Goal: Check status: Check status

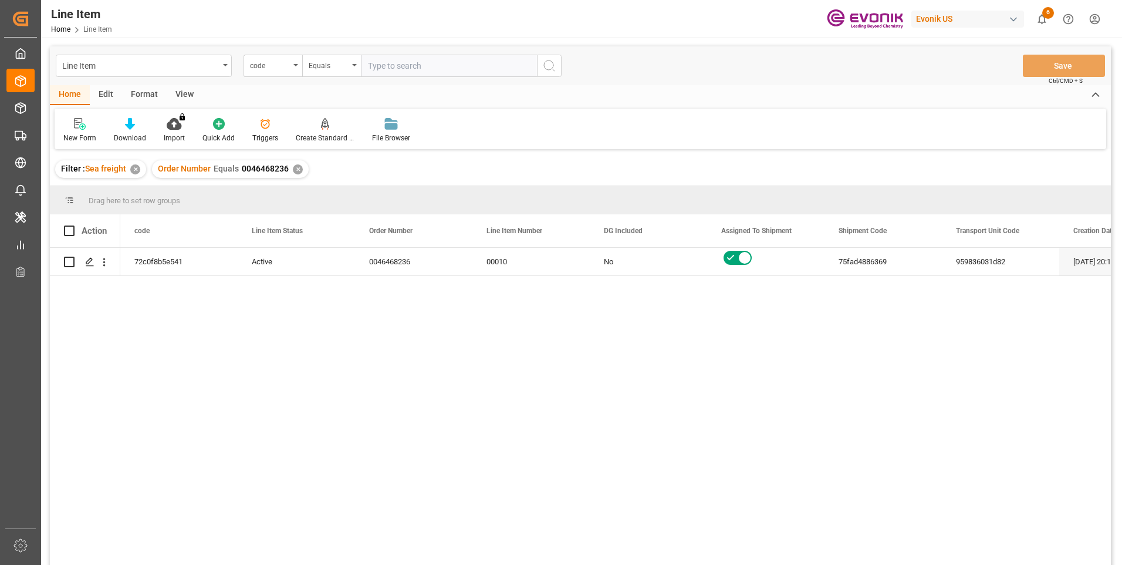
click at [1048, 17] on span "6" at bounding box center [1049, 13] width 12 height 12
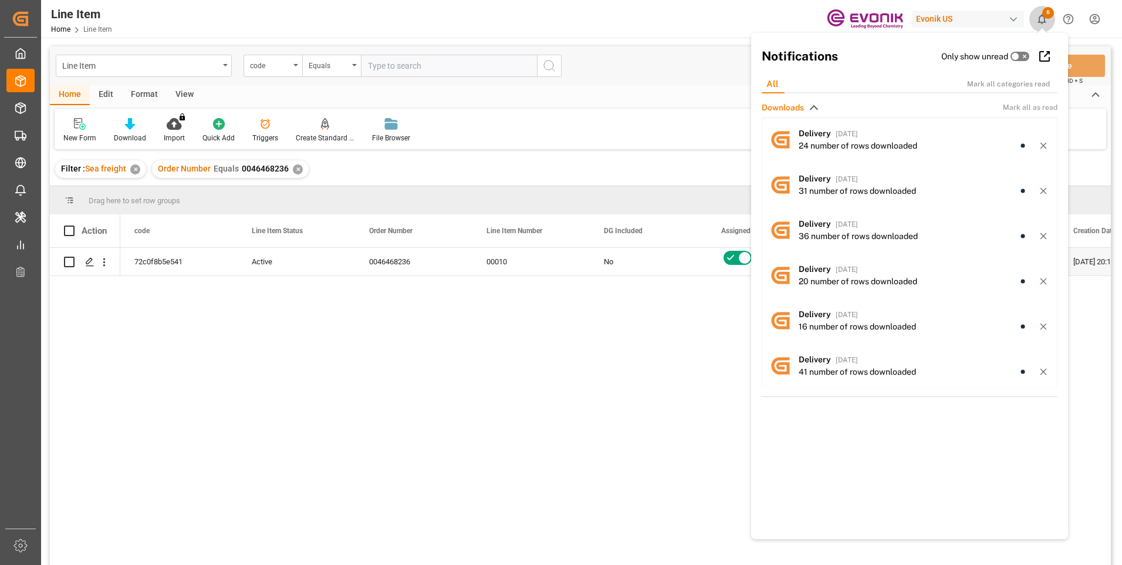
click at [1045, 16] on span "6" at bounding box center [1049, 13] width 12 height 12
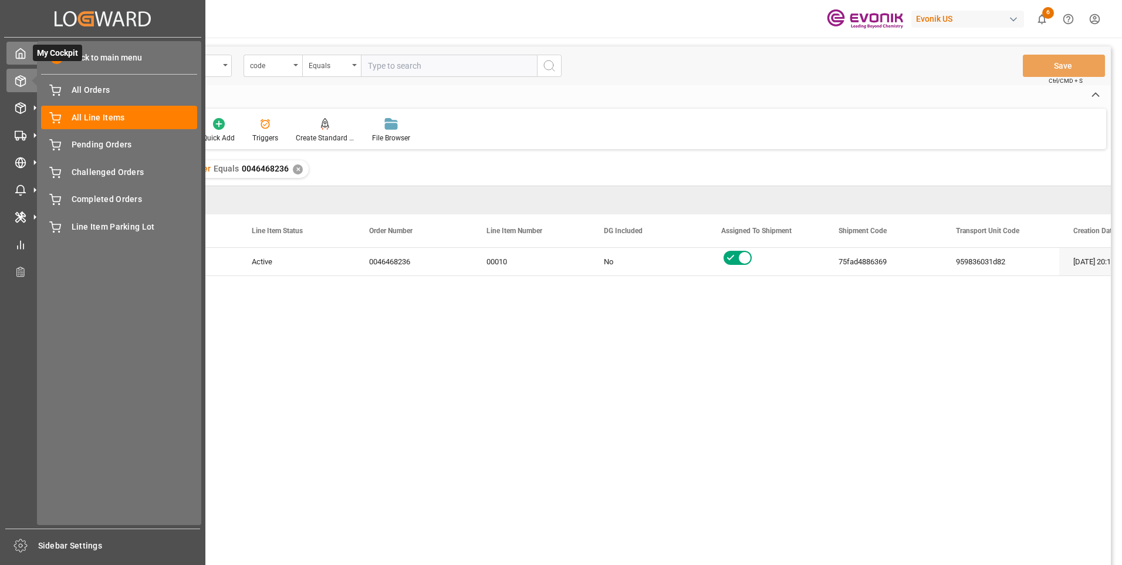
click at [22, 53] on polyline at bounding box center [20, 55] width 3 height 5
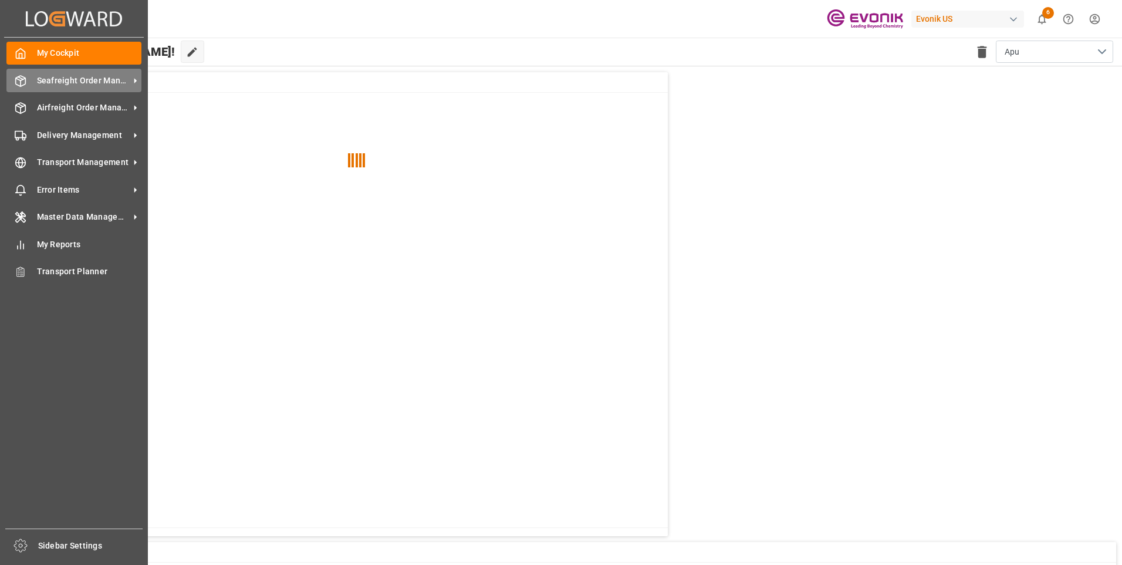
click at [68, 82] on span "Seafreight Order Management" at bounding box center [83, 81] width 93 height 12
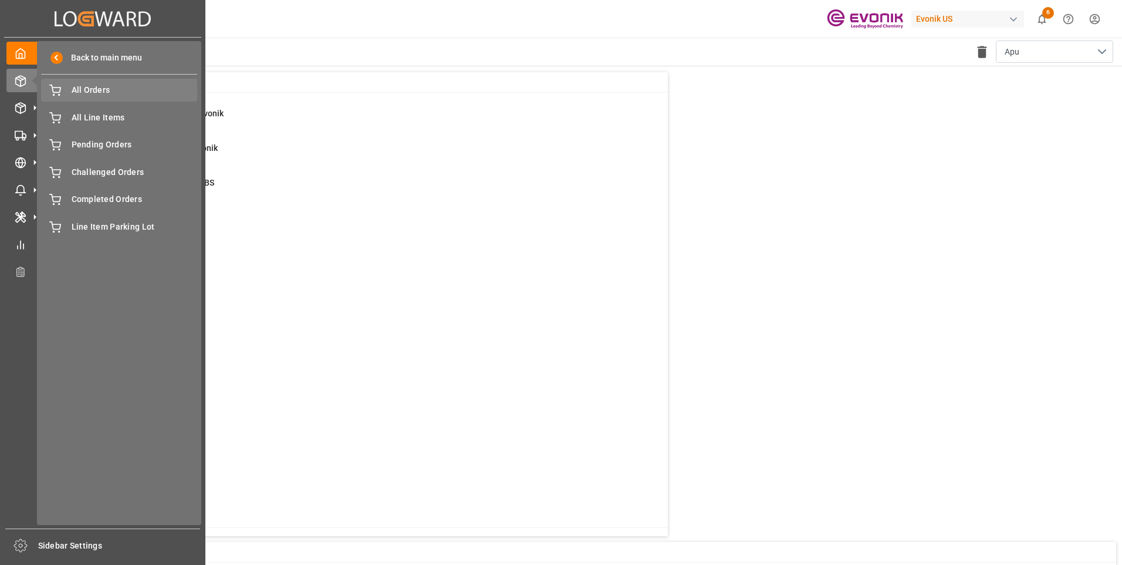
click at [82, 88] on span "All Orders" at bounding box center [135, 90] width 126 height 12
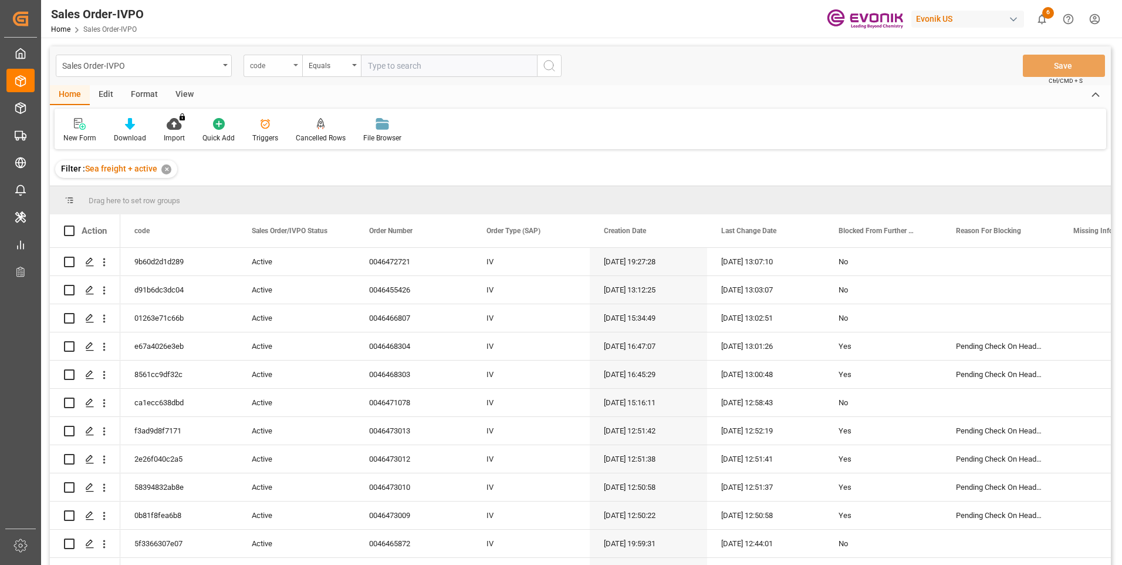
click at [294, 65] on icon "open menu" at bounding box center [296, 65] width 5 height 2
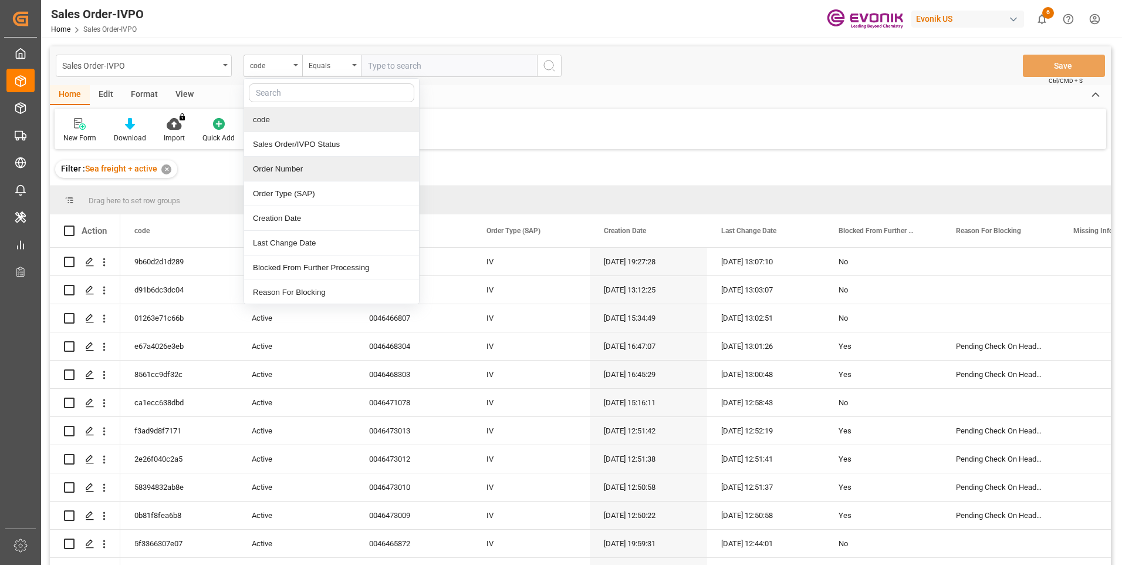
click at [274, 170] on div "Order Number" at bounding box center [331, 169] width 175 height 25
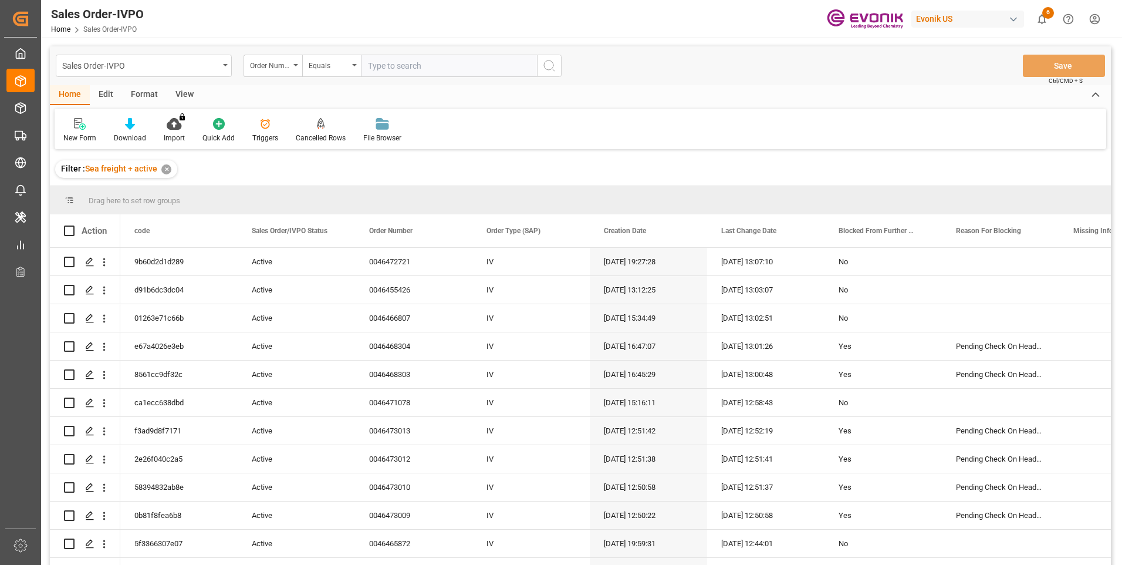
click at [383, 63] on input "text" at bounding box center [449, 66] width 176 height 22
paste input "2007180667"
type input "2007180667"
click at [552, 64] on icon "search button" at bounding box center [549, 66] width 14 height 14
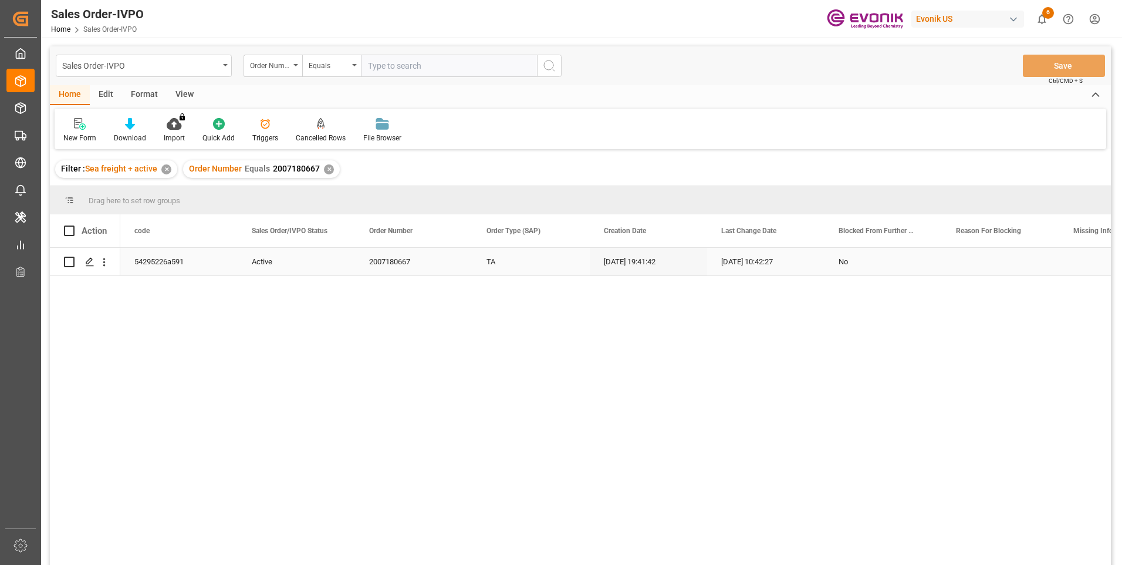
click at [766, 262] on div "[DATE] 10:42:27" at bounding box center [765, 262] width 117 height 28
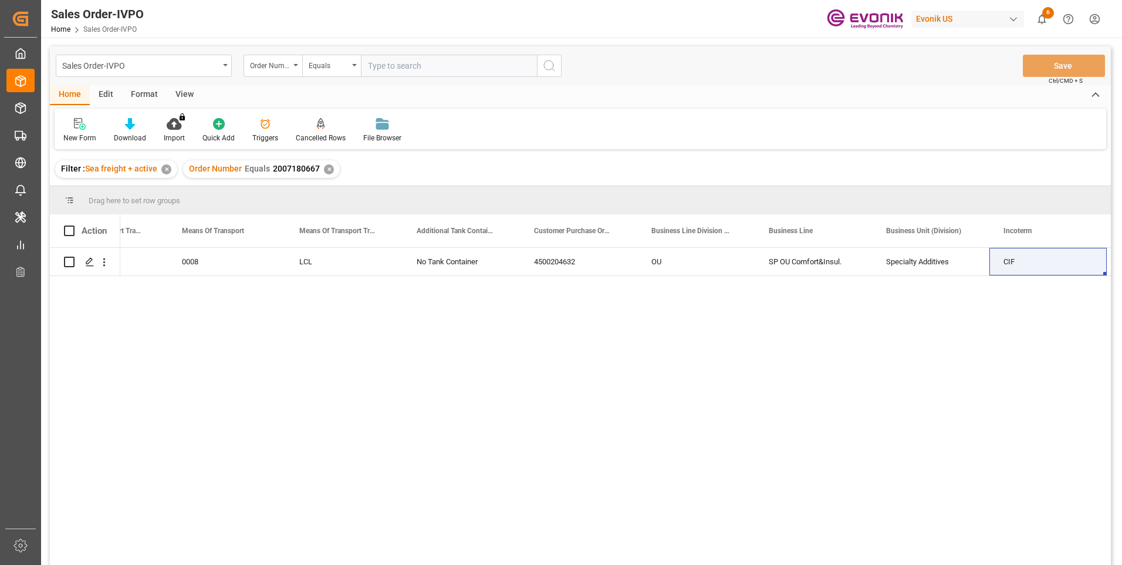
drag, startPoint x: 389, startPoint y: 66, endPoint x: 390, endPoint y: 79, distance: 13.0
click at [389, 66] on input "text" at bounding box center [449, 66] width 176 height 22
paste input "2007007804"
type input "2007007804"
click at [550, 62] on icon "search button" at bounding box center [549, 66] width 14 height 14
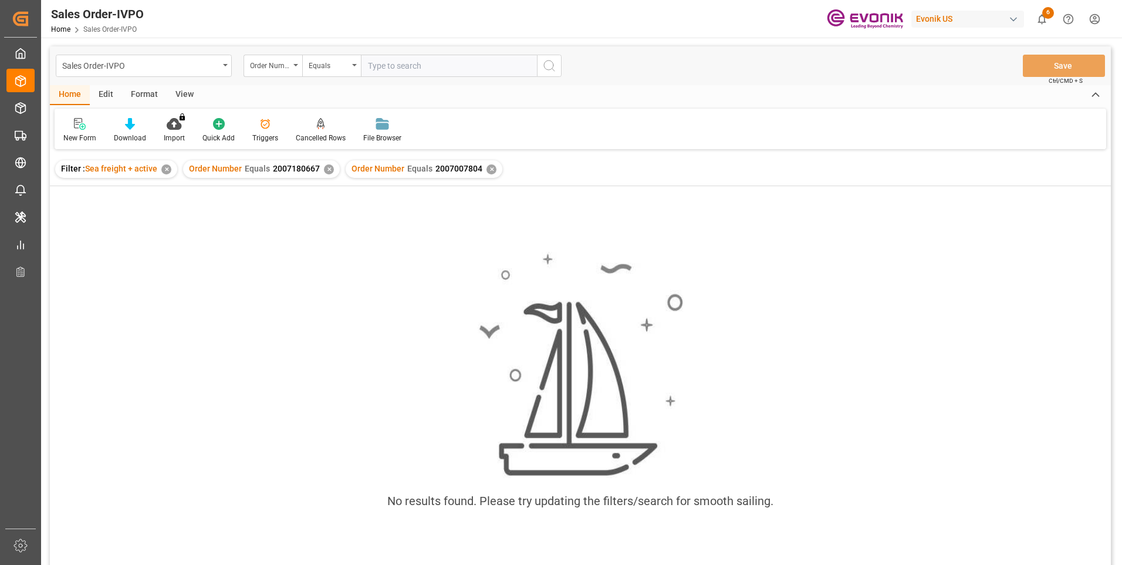
click at [326, 169] on div "✕" at bounding box center [329, 169] width 10 height 10
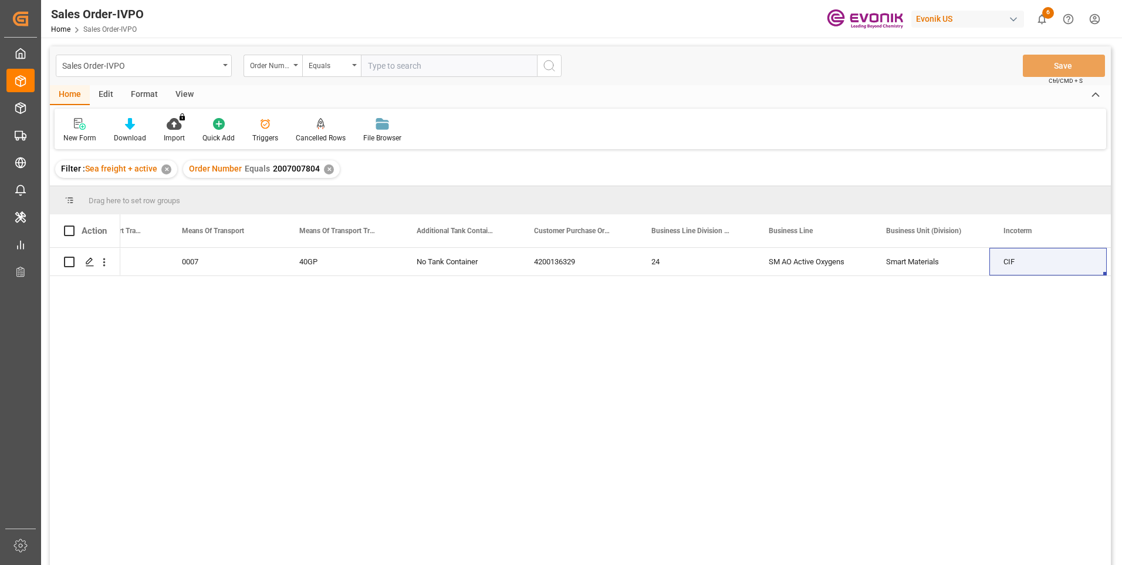
click at [397, 63] on input "text" at bounding box center [449, 66] width 176 height 22
paste input "0046470079"
type input "0046470079"
click at [544, 66] on circle "search button" at bounding box center [548, 64] width 9 height 9
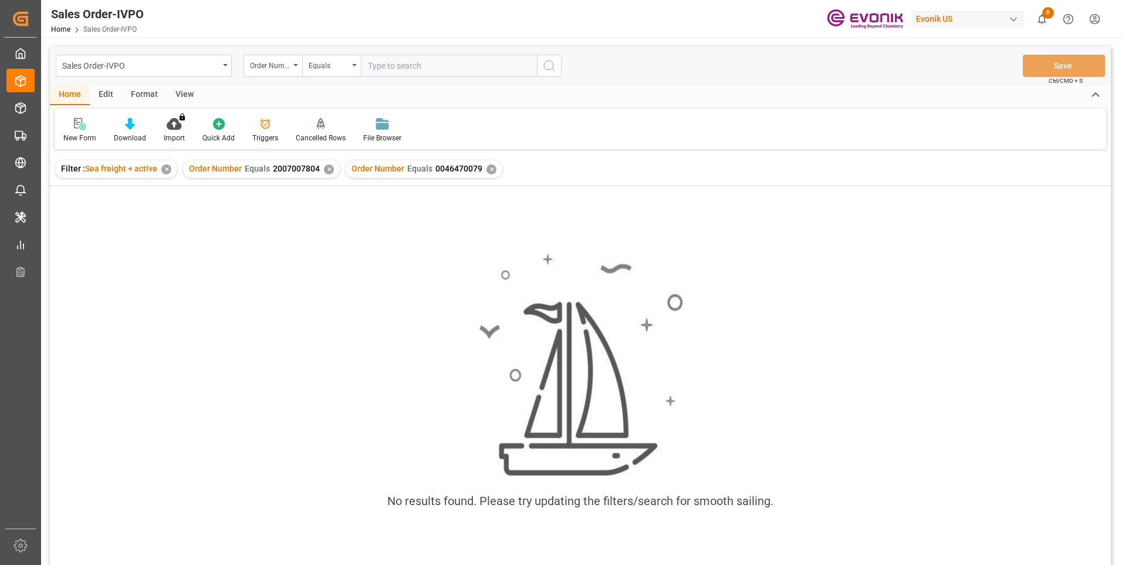
click at [325, 168] on div "✕" at bounding box center [329, 169] width 10 height 10
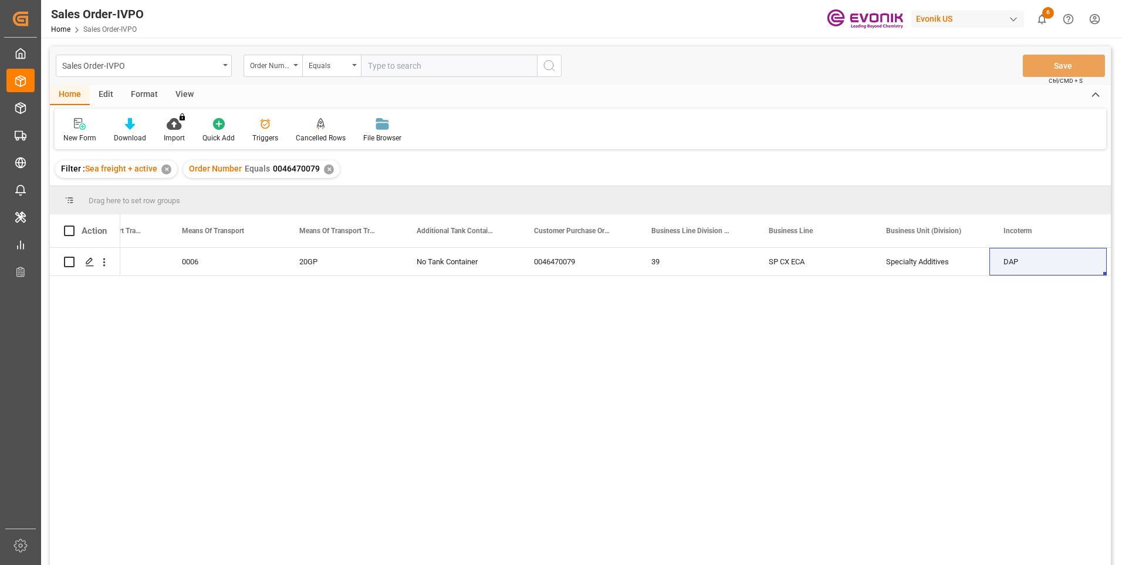
click at [384, 69] on input "text" at bounding box center [449, 66] width 176 height 22
paste input "46464931"
type input "0046464931"
click at [558, 69] on button "search button" at bounding box center [549, 66] width 25 height 22
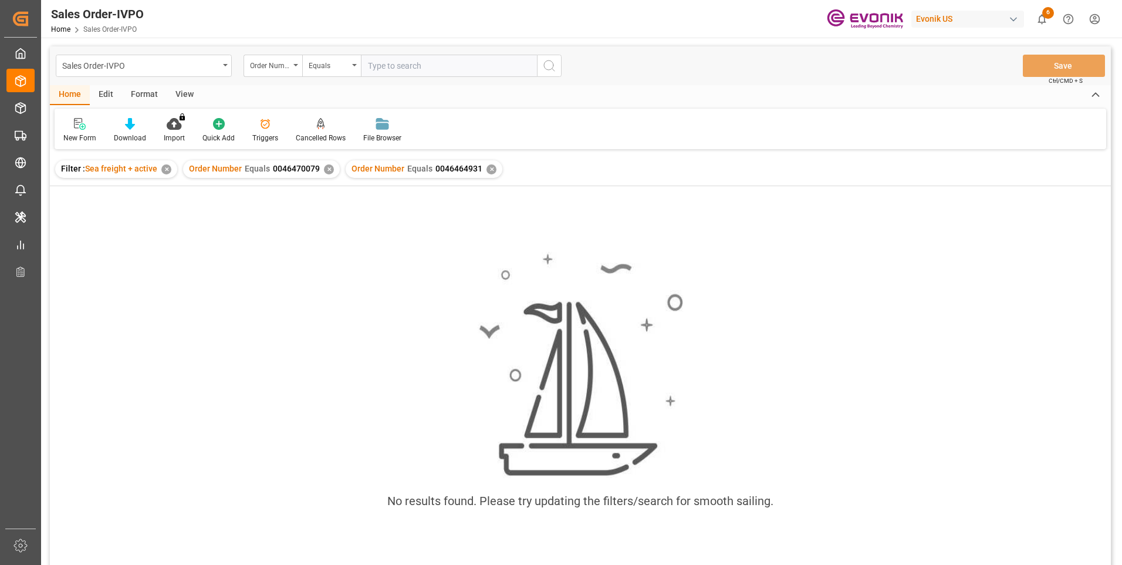
click at [329, 168] on div "✕" at bounding box center [329, 169] width 10 height 10
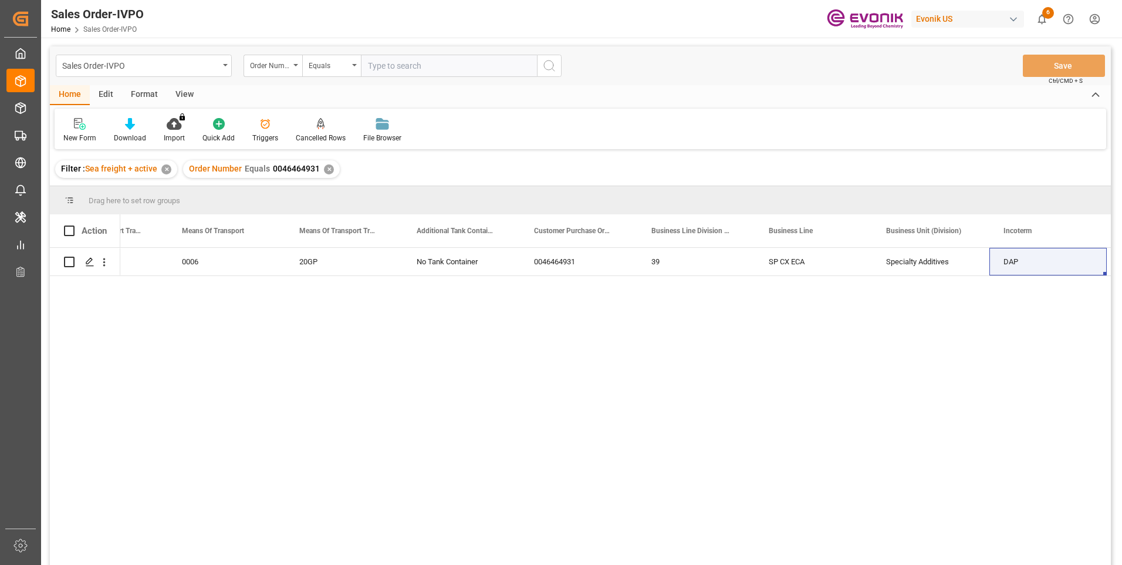
click at [390, 65] on input "text" at bounding box center [449, 66] width 176 height 22
paste input "0046437596"
type input "0046437596"
click at [547, 66] on icon "search button" at bounding box center [549, 66] width 14 height 14
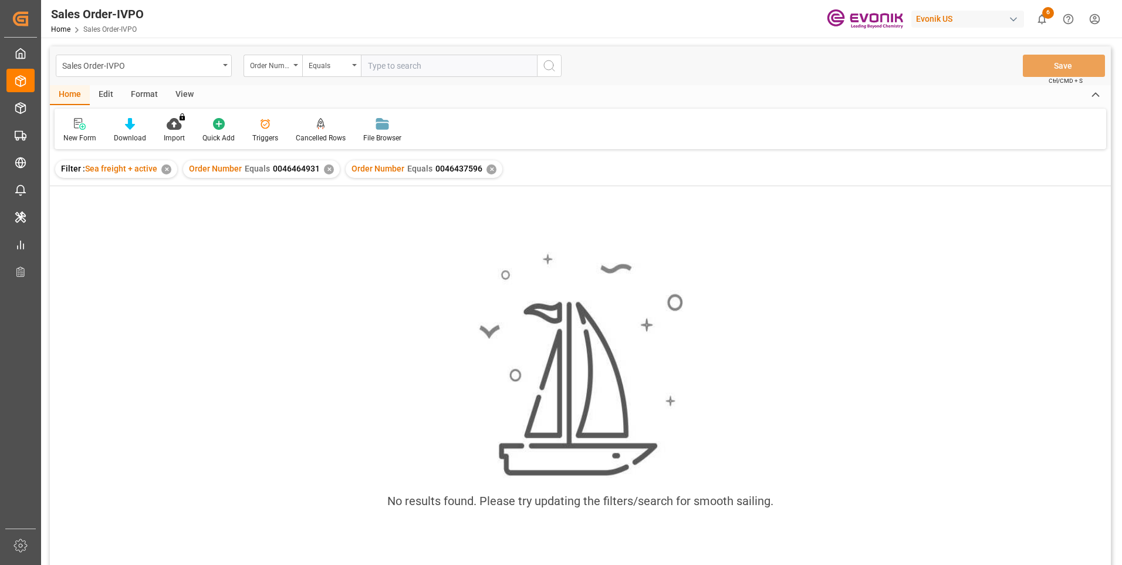
click at [325, 170] on div "✕" at bounding box center [329, 169] width 10 height 10
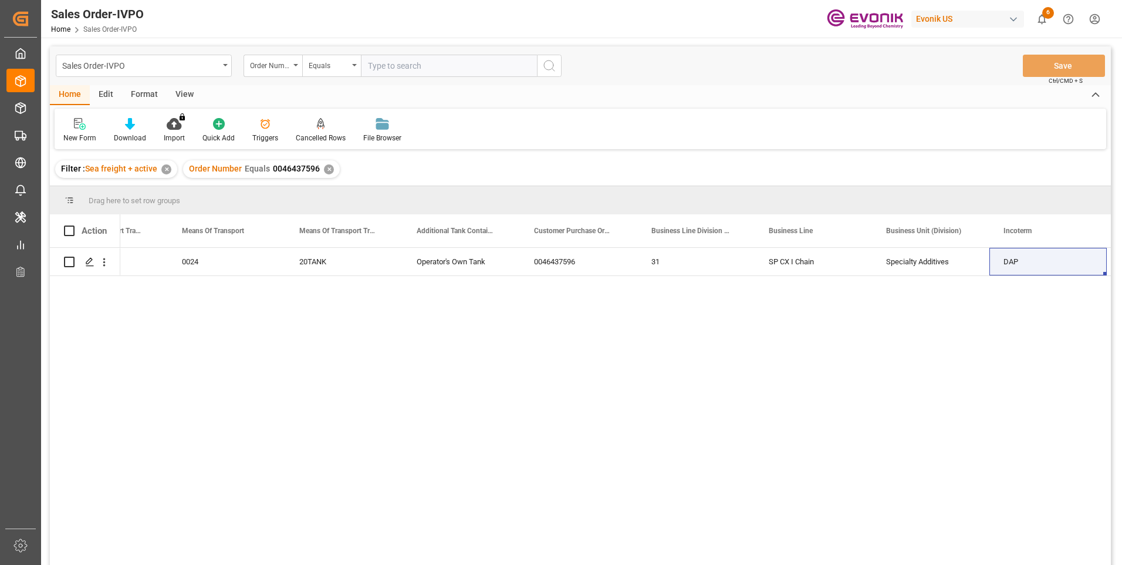
click at [394, 66] on input "text" at bounding box center [449, 66] width 176 height 22
paste input "0046470079"
type input "0046470079"
click at [552, 72] on icon "search button" at bounding box center [549, 66] width 14 height 14
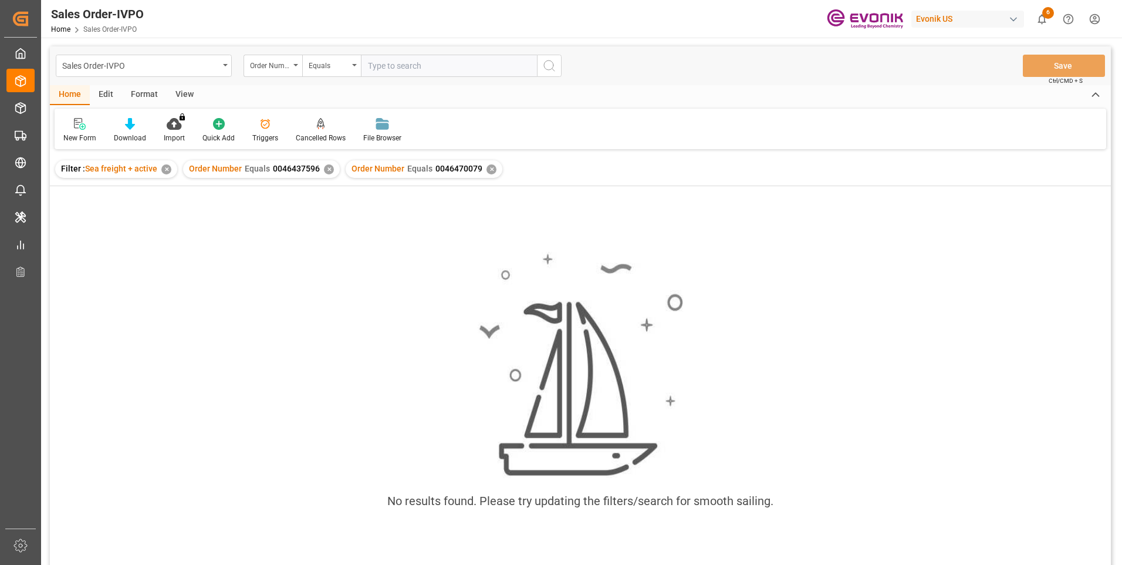
click at [327, 168] on div "✕" at bounding box center [329, 169] width 10 height 10
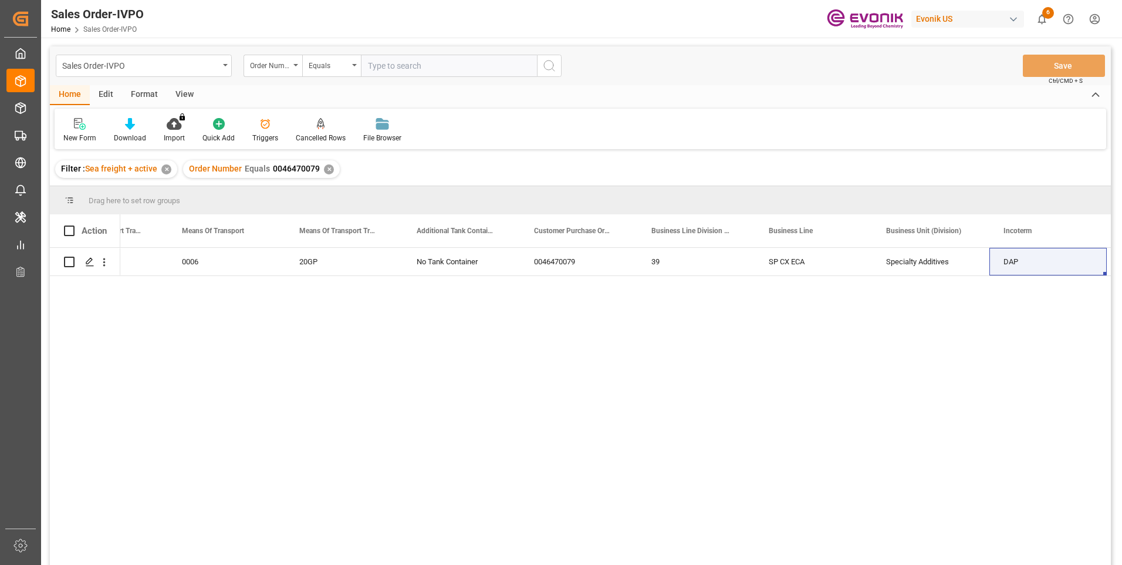
drag, startPoint x: 383, startPoint y: 65, endPoint x: 384, endPoint y: 71, distance: 5.9
click at [384, 69] on input "text" at bounding box center [449, 66] width 176 height 22
paste input "0046472031"
type input "0046472031"
click at [552, 71] on icon "search button" at bounding box center [549, 66] width 14 height 14
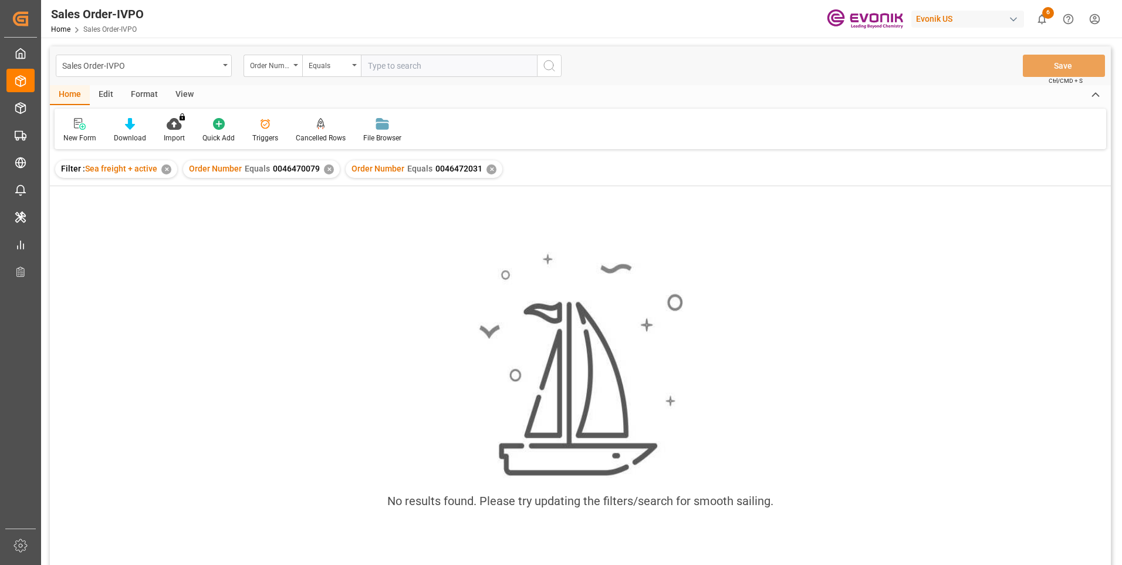
click at [325, 170] on div "✕" at bounding box center [329, 169] width 10 height 10
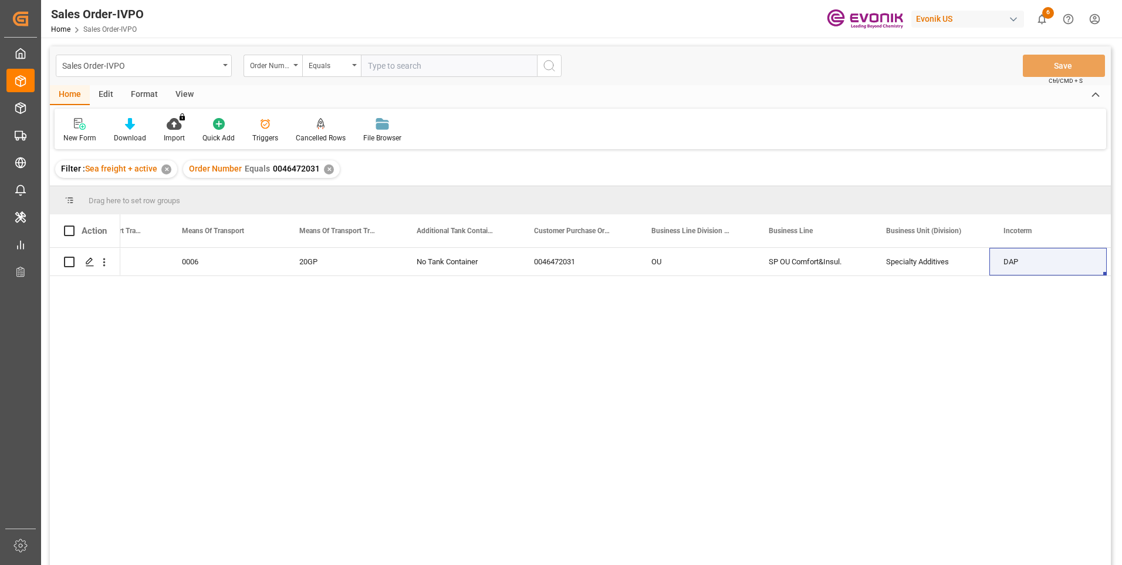
click at [418, 60] on input "text" at bounding box center [449, 66] width 176 height 22
paste input "46470425"
type input "0046470425"
click at [551, 60] on icon "search button" at bounding box center [549, 66] width 14 height 14
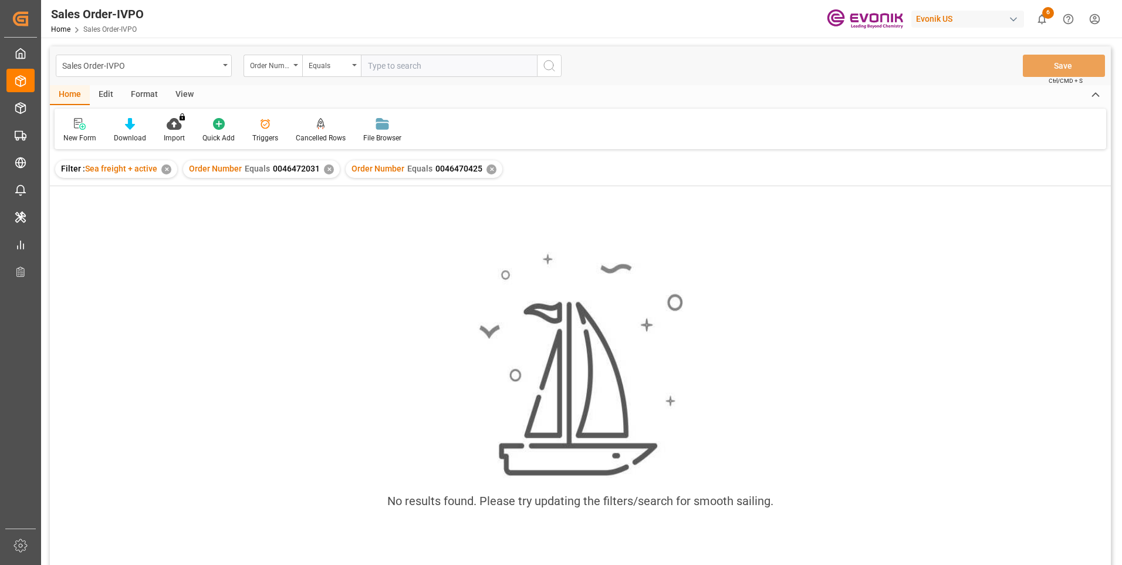
click at [328, 170] on div "✕" at bounding box center [329, 169] width 10 height 10
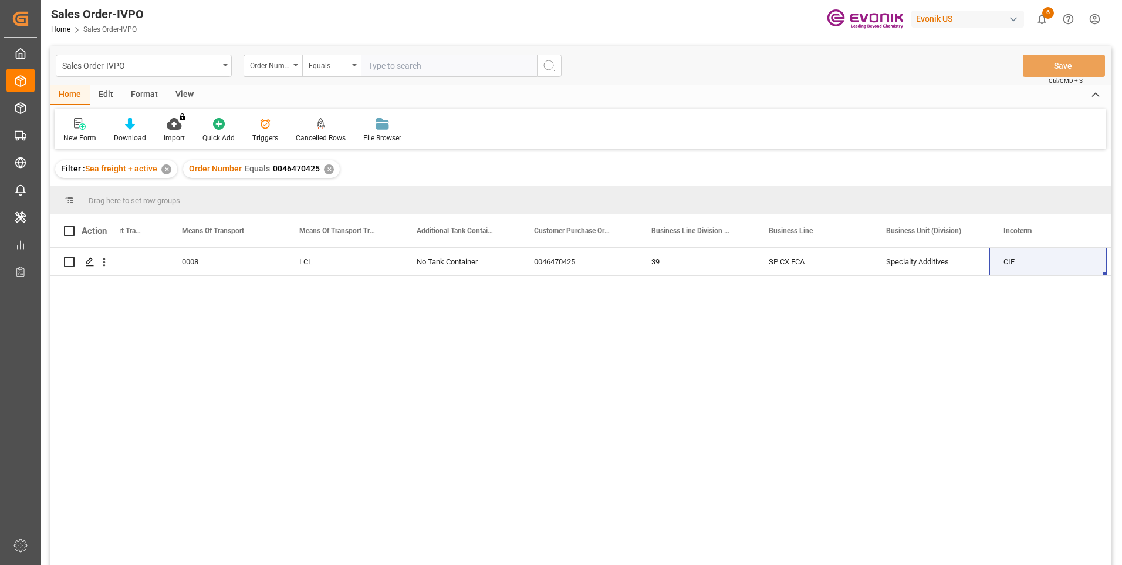
click at [470, 68] on input "text" at bounding box center [449, 66] width 176 height 22
paste input "0046470526"
type input "0046470526"
click at [548, 65] on icon "search button" at bounding box center [549, 66] width 14 height 14
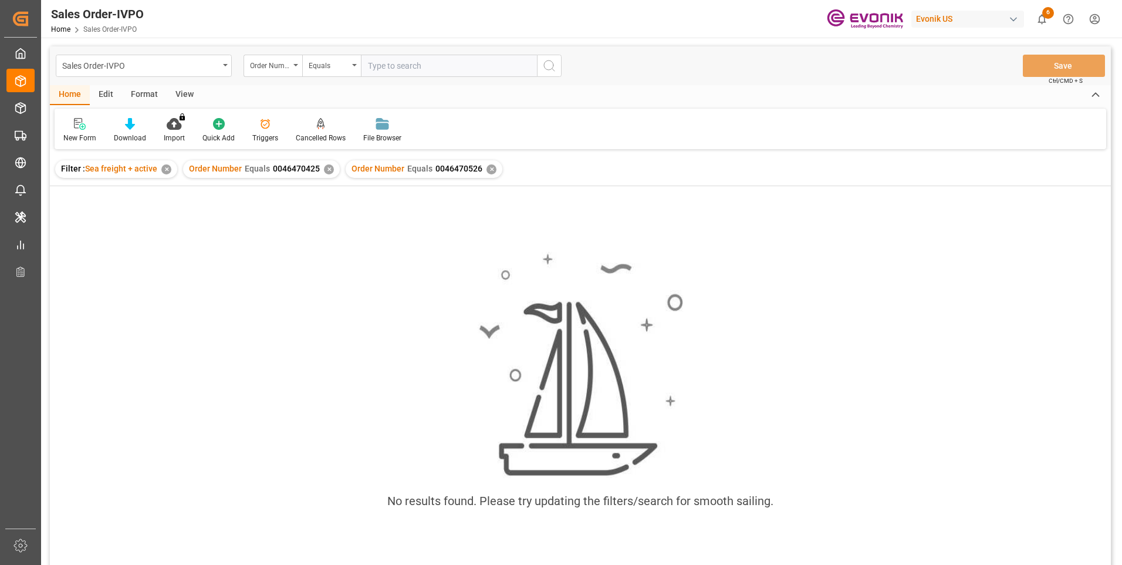
click at [326, 169] on div "✕" at bounding box center [329, 169] width 10 height 10
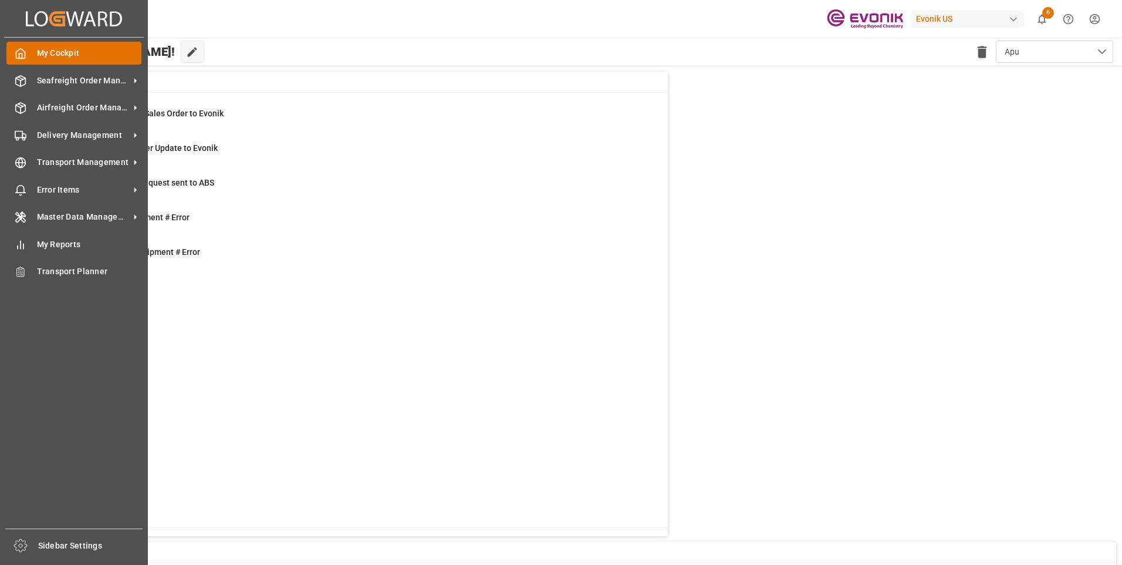
click at [22, 54] on polyline at bounding box center [20, 55] width 3 height 5
click at [45, 86] on span "Seafreight Order Management" at bounding box center [83, 81] width 93 height 12
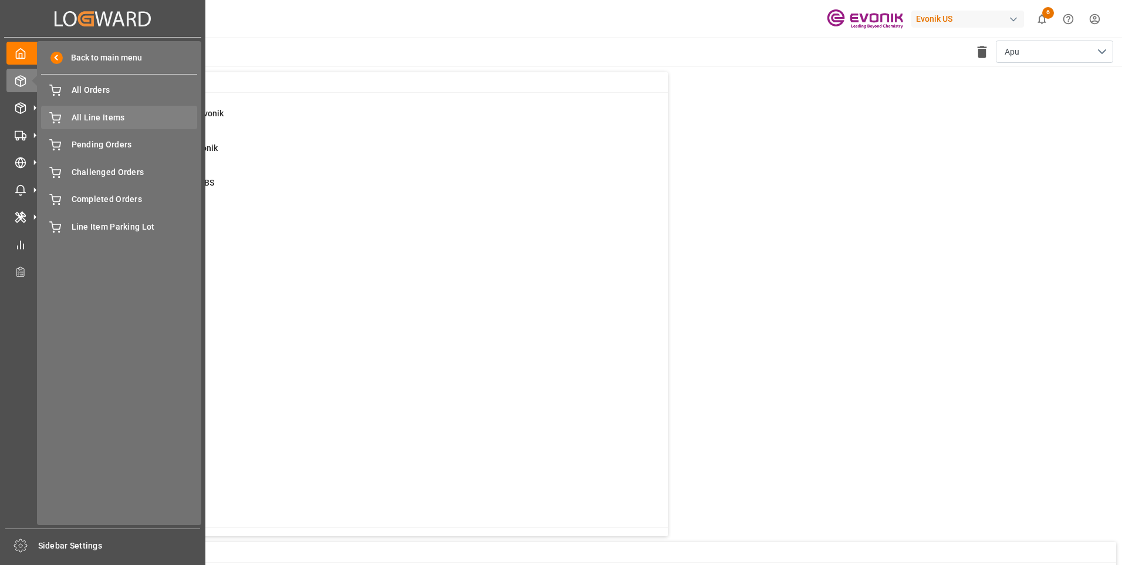
click at [94, 114] on span "All Line Items" at bounding box center [135, 118] width 126 height 12
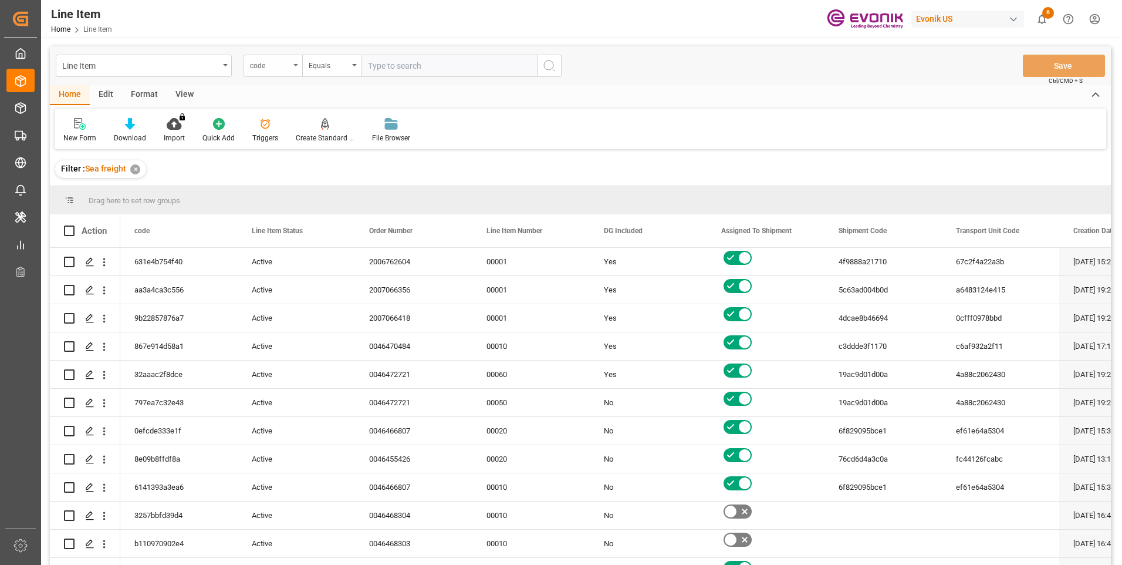
click at [294, 69] on div "code" at bounding box center [273, 66] width 59 height 22
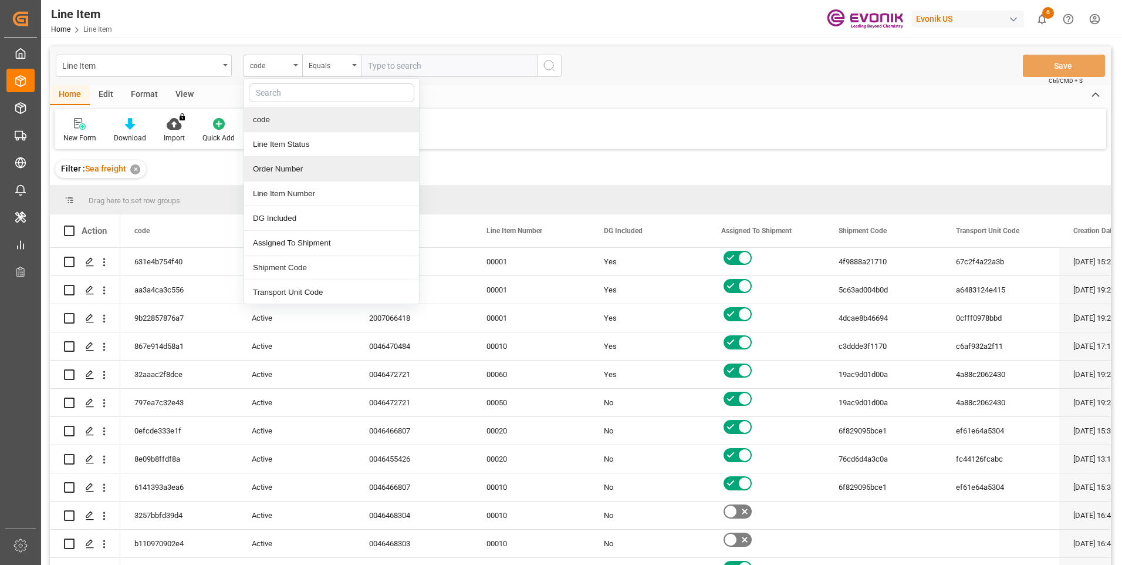
click at [277, 170] on div "Order Number" at bounding box center [331, 169] width 175 height 25
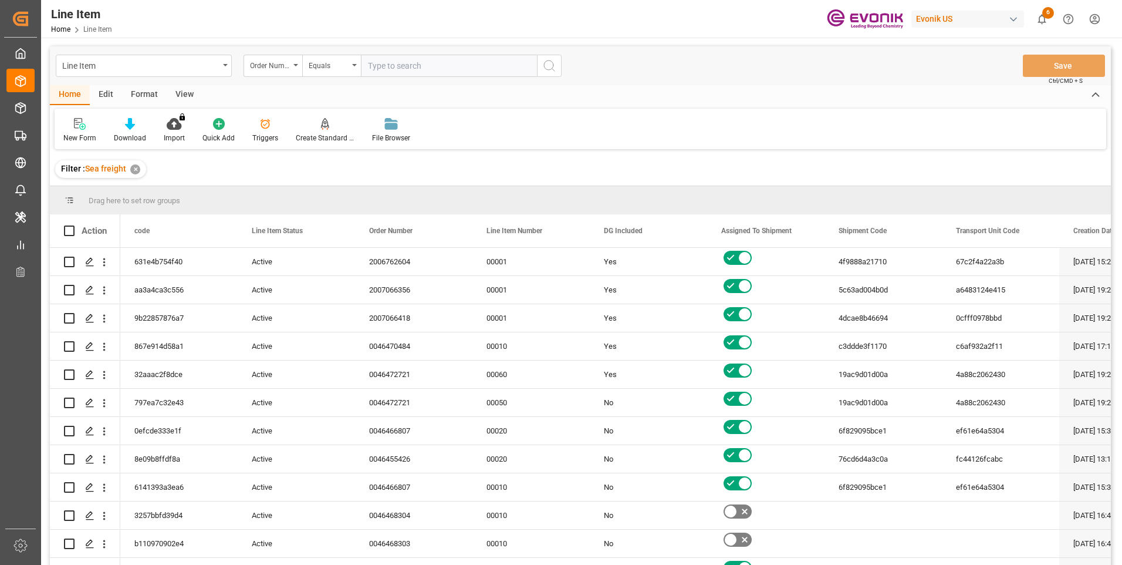
click at [379, 59] on input "text" at bounding box center [449, 66] width 176 height 22
paste input "0046470526"
type input "0046470526"
click at [544, 64] on circle "search button" at bounding box center [548, 64] width 9 height 9
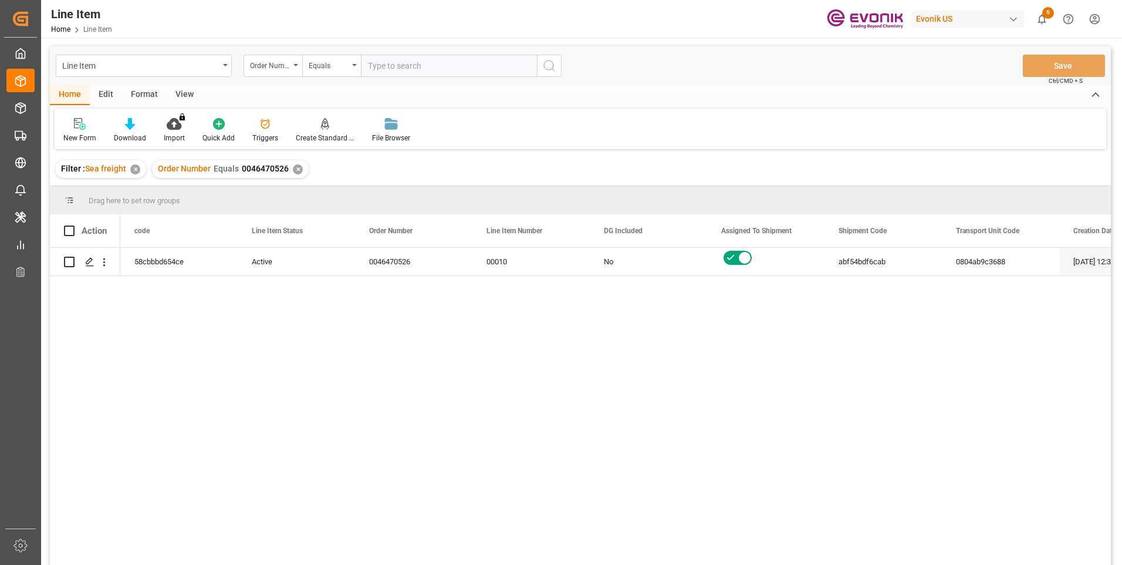
click at [183, 99] on div "View" at bounding box center [185, 95] width 36 height 20
click at [139, 136] on div "Standard Templates" at bounding box center [133, 138] width 59 height 11
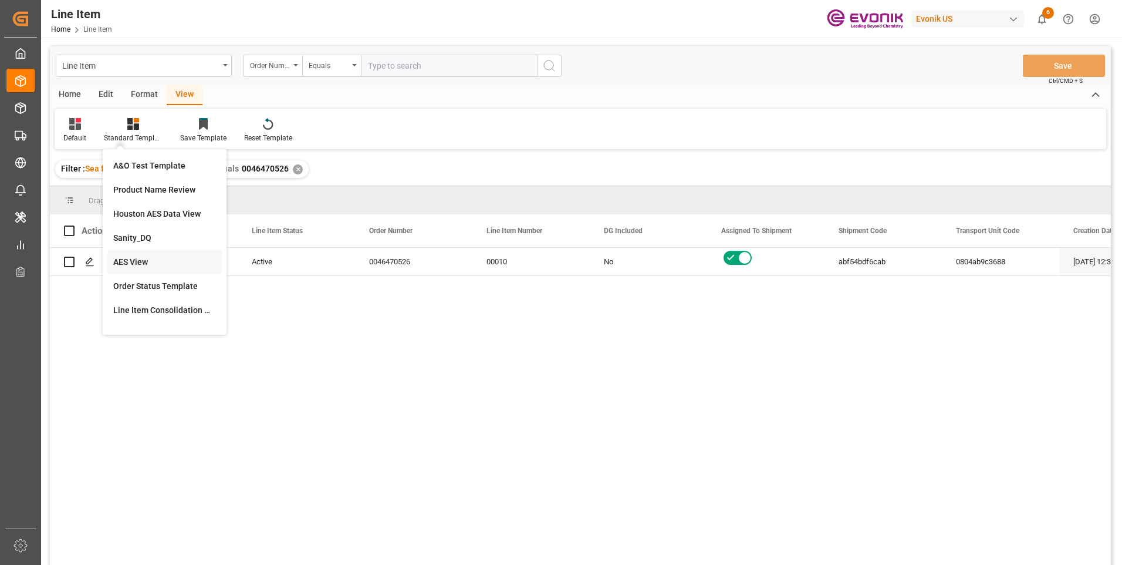
click at [140, 256] on div "AES View" at bounding box center [164, 262] width 103 height 12
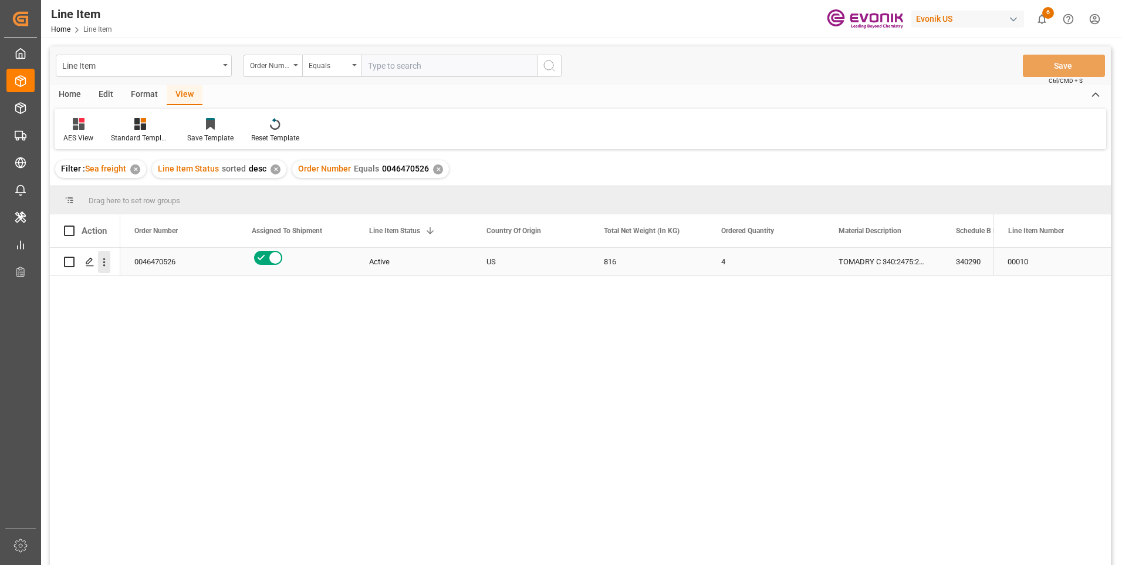
click at [104, 261] on icon "open menu" at bounding box center [104, 262] width 12 height 12
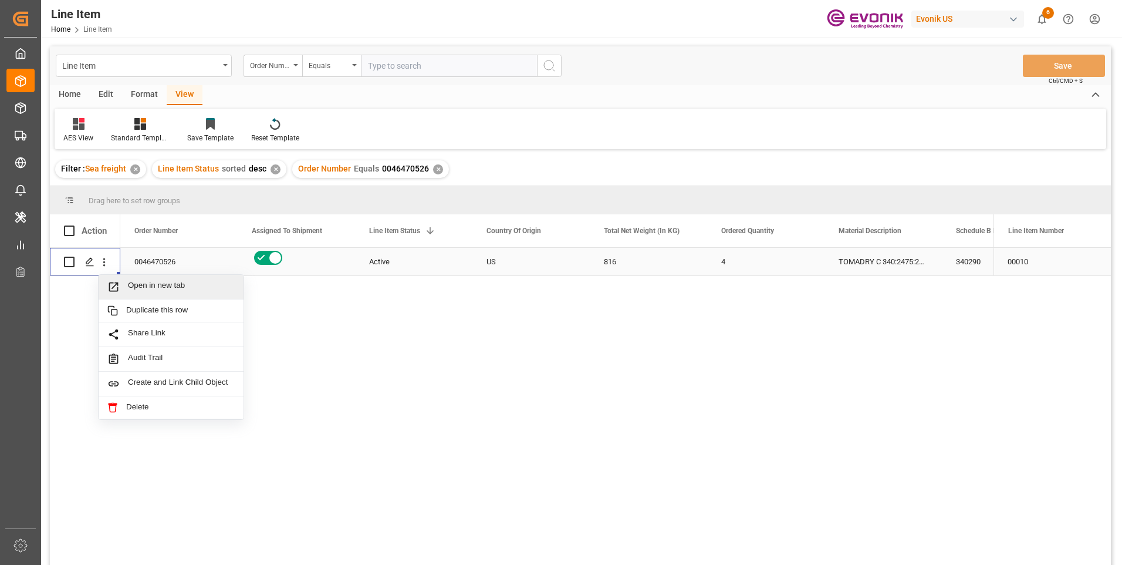
click at [138, 286] on span "Open in new tab" at bounding box center [181, 287] width 107 height 12
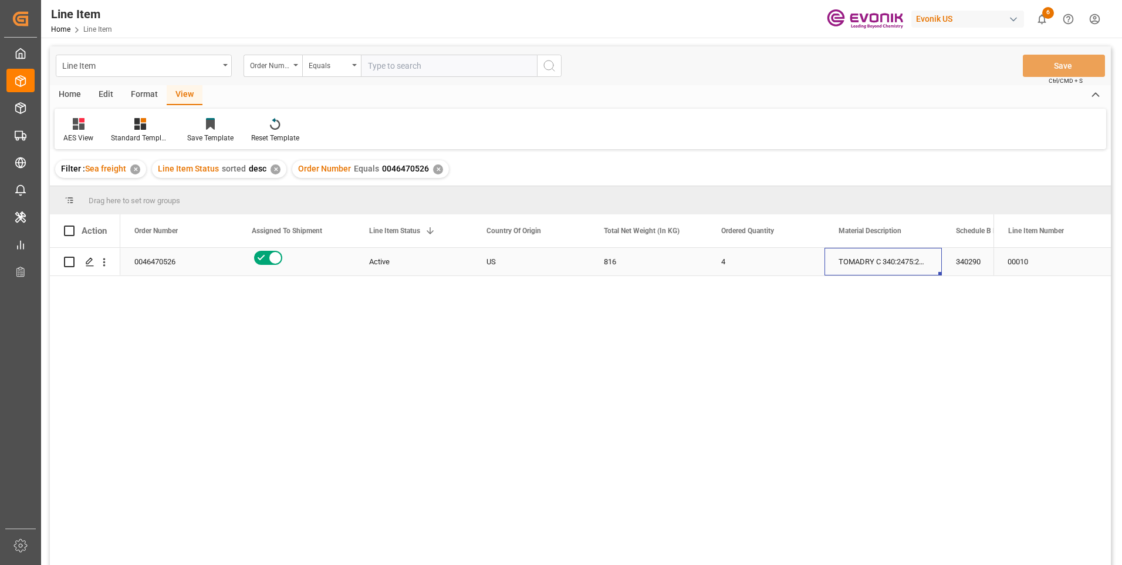
click at [875, 261] on div "TOMADRY C 340:2475:204:PP:P" at bounding box center [883, 262] width 117 height 28
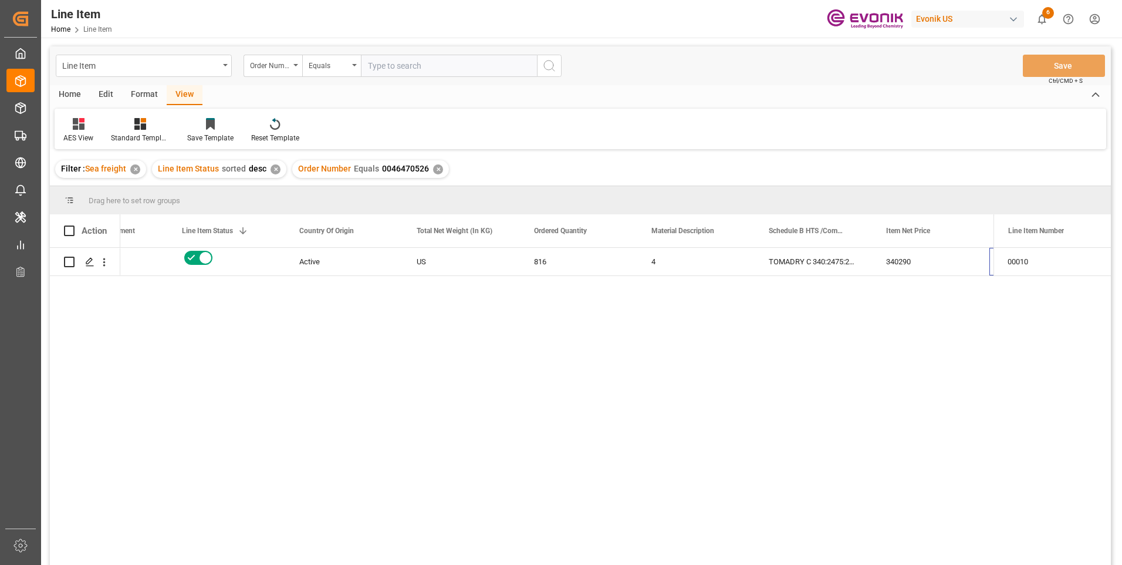
scroll to position [0, 187]
click at [433, 263] on div "816" at bounding box center [461, 262] width 117 height 28
click at [892, 262] on div "6217.92" at bounding box center [930, 262] width 117 height 28
click at [801, 258] on div "6217.92" at bounding box center [813, 262] width 117 height 28
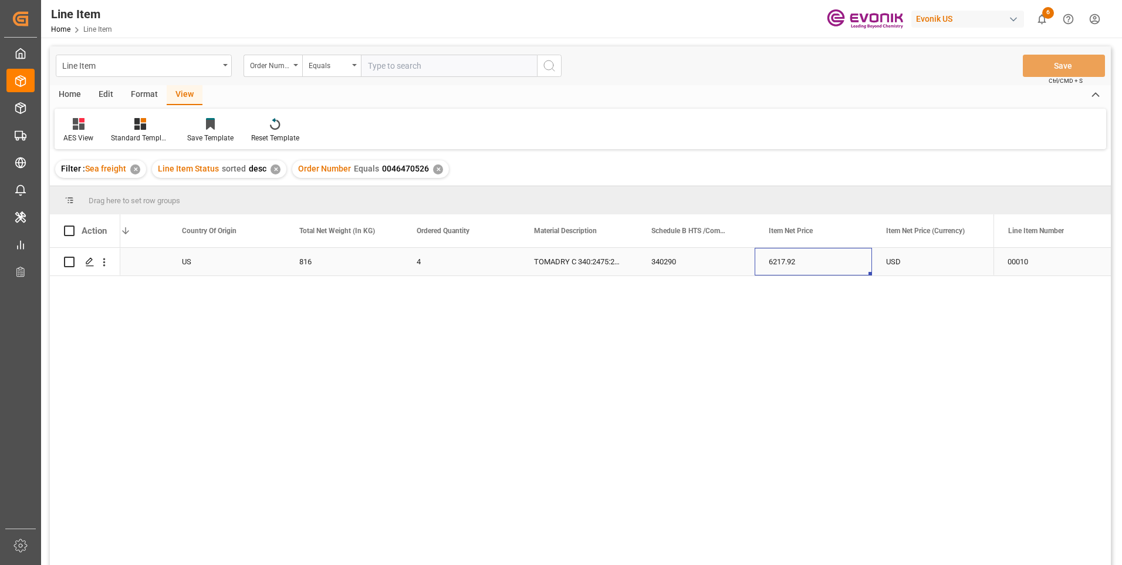
click at [832, 264] on div "6217.92" at bounding box center [813, 262] width 117 height 28
click at [681, 262] on div "BU CS PT. Evonik Indonesia;PT. Evonik Indonesia" at bounding box center [696, 262] width 117 height 28
click at [393, 167] on span "0046470526" at bounding box center [405, 168] width 47 height 9
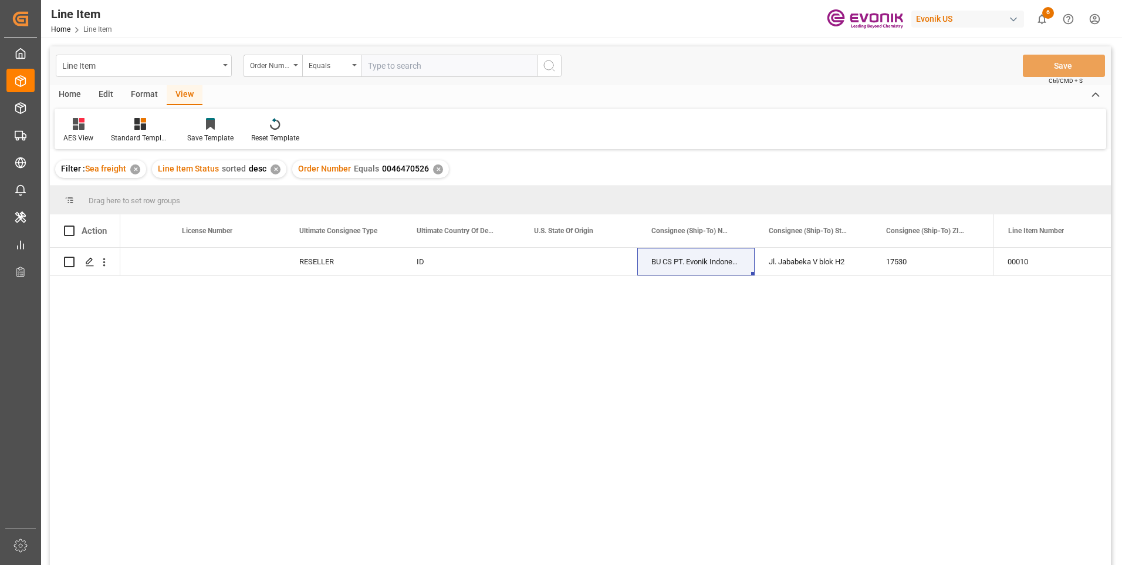
click at [393, 167] on span "0046470526" at bounding box center [405, 168] width 47 height 9
copy div "Number Equals 0046470526"
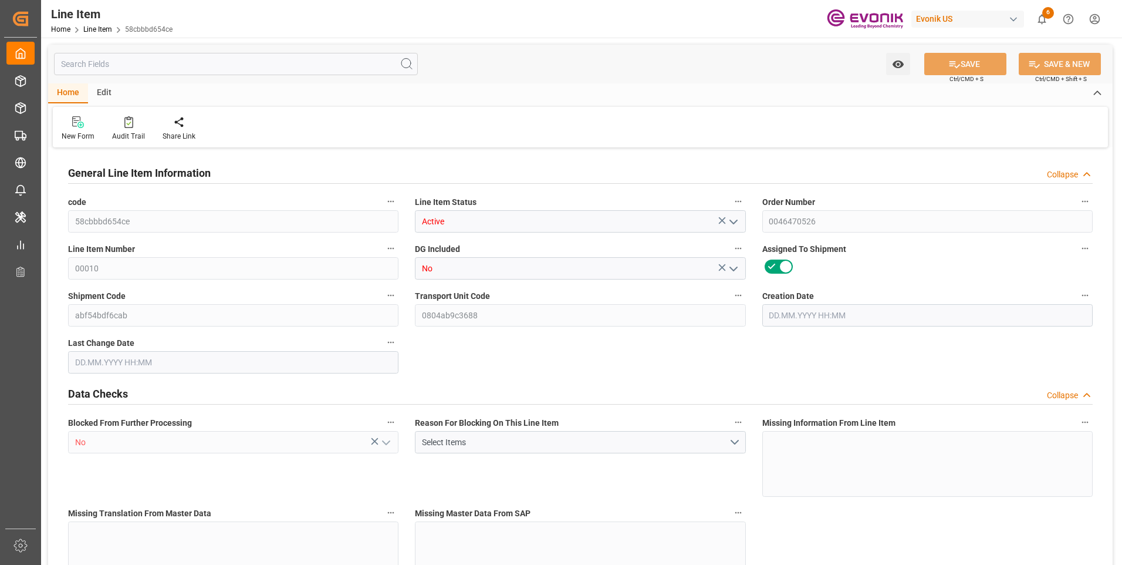
type input "1"
type input "854"
type input "816"
type input "1.1549"
type input "4"
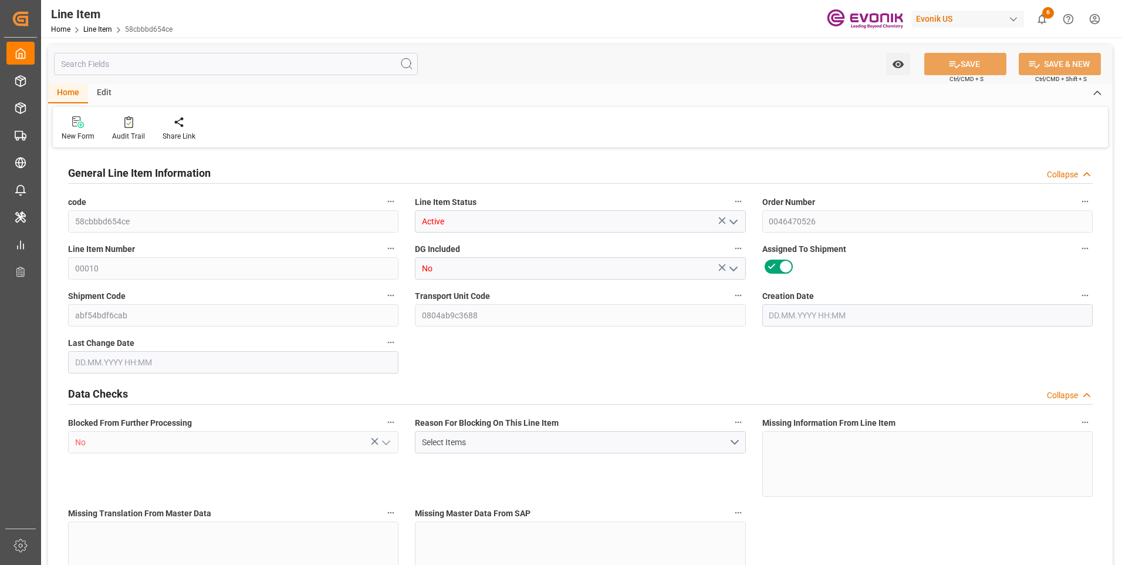
type input "6217.92"
type input "4"
type input "854"
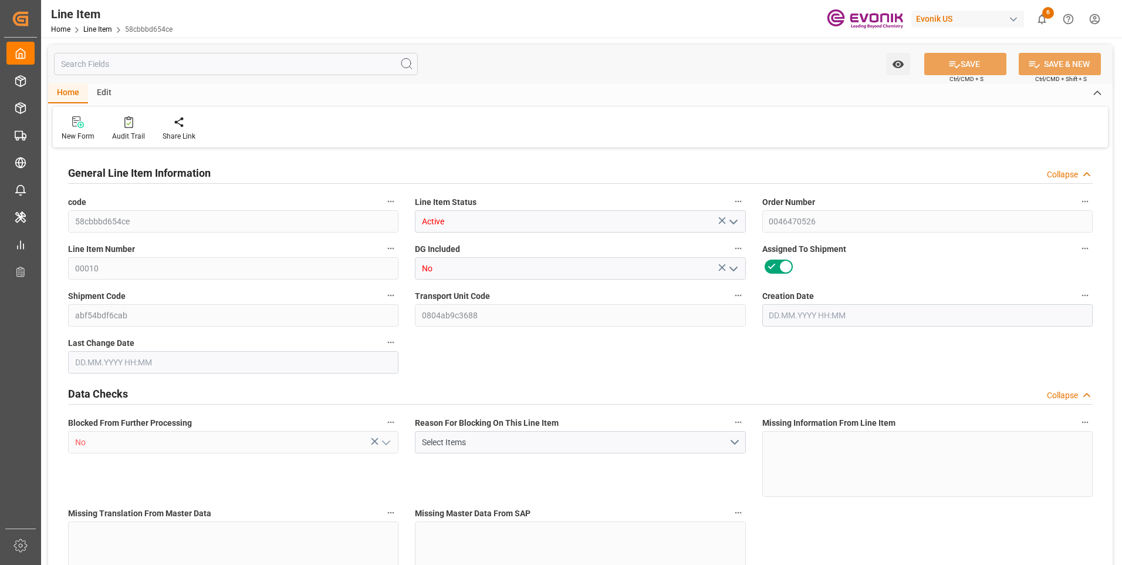
type input "876.7"
type input "816"
type input "1.1549"
type input "1154.9"
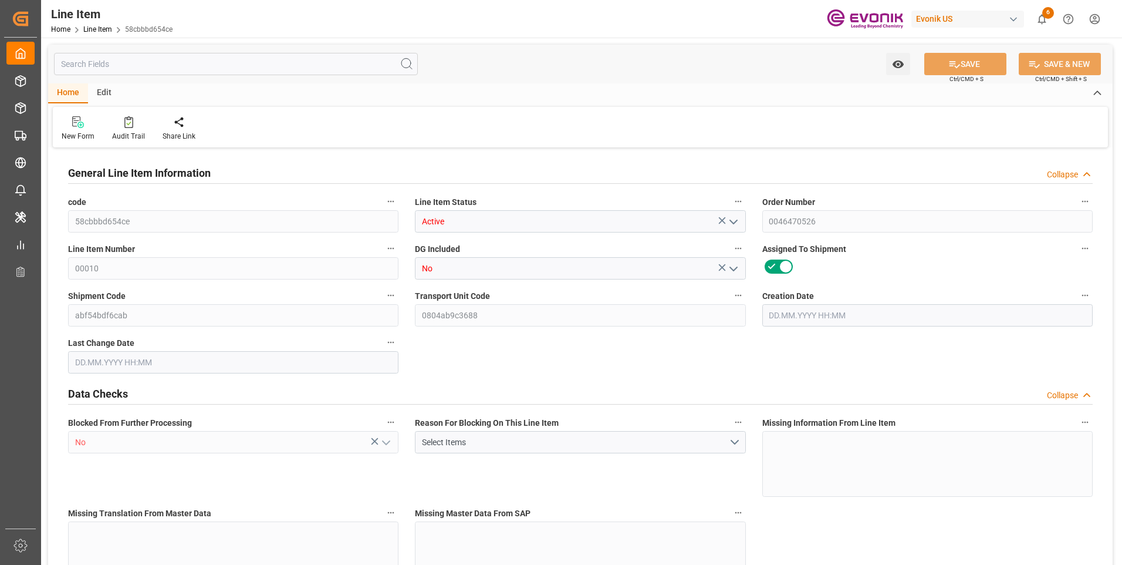
type input "0"
type input "09.09.2025 12:38"
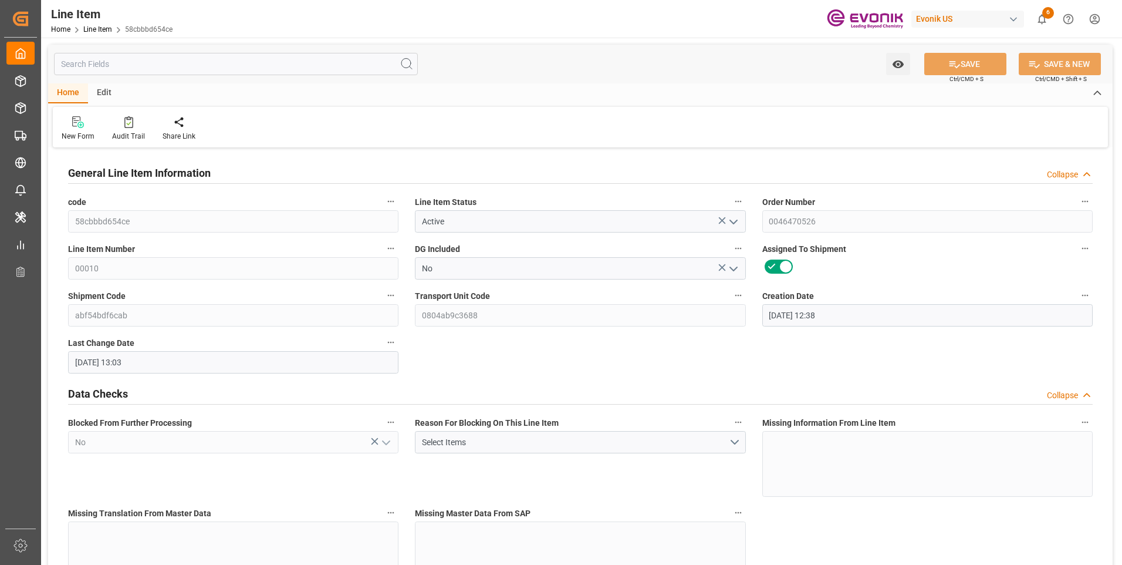
type input "11.09.2025 13:03"
type input "17.11.2025"
type input "18.09.2025"
type input "11.09.2025"
click at [173, 68] on input "text" at bounding box center [236, 64] width 364 height 22
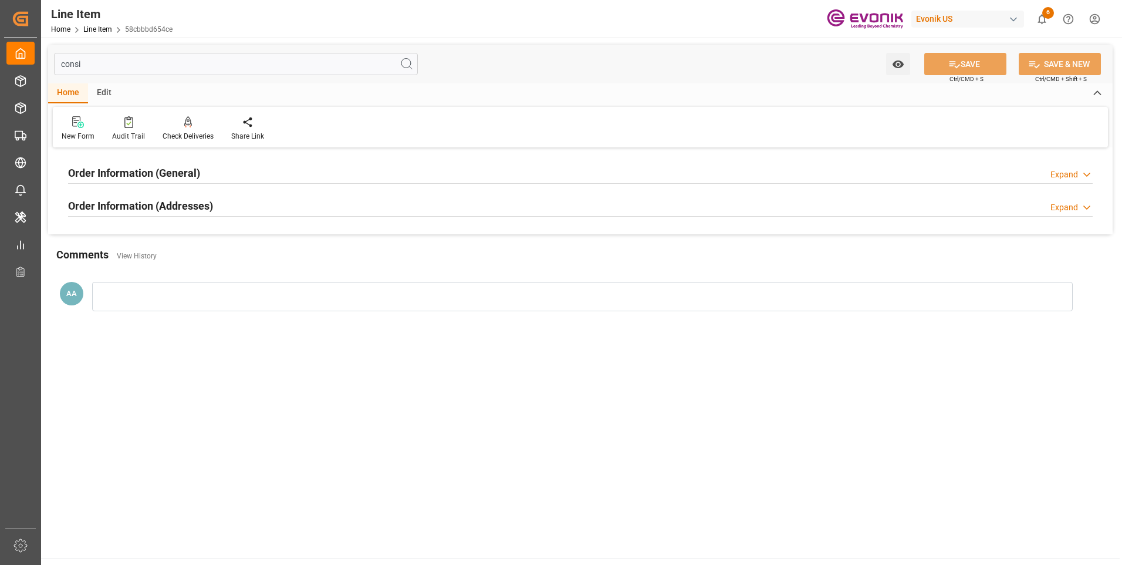
type input "consi"
click at [180, 167] on h2 "Order Information (General)" at bounding box center [134, 173] width 132 height 16
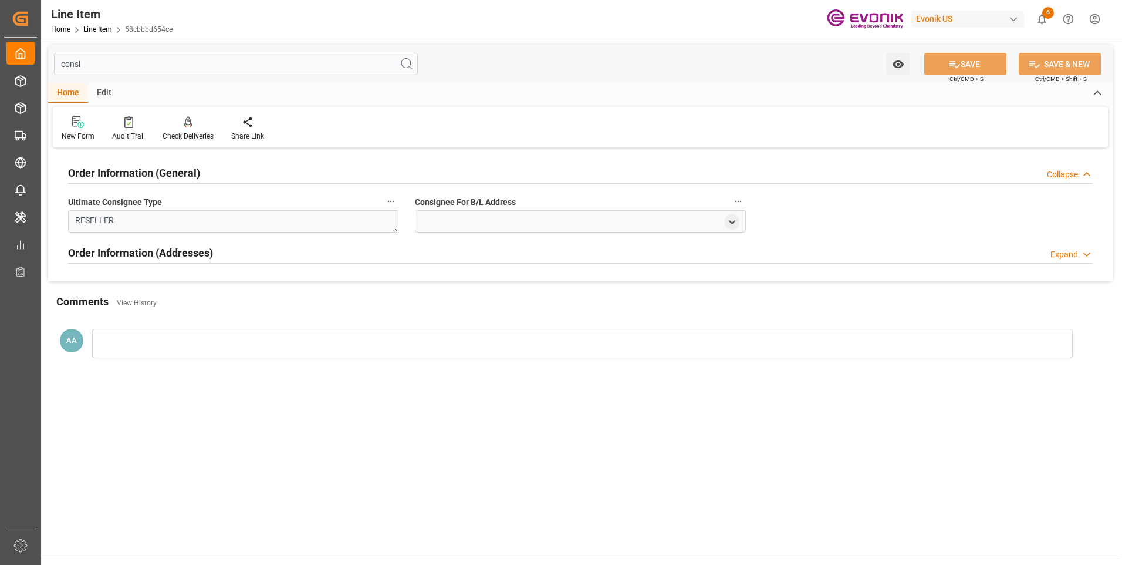
click at [174, 170] on h2 "Order Information (General)" at bounding box center [134, 173] width 132 height 16
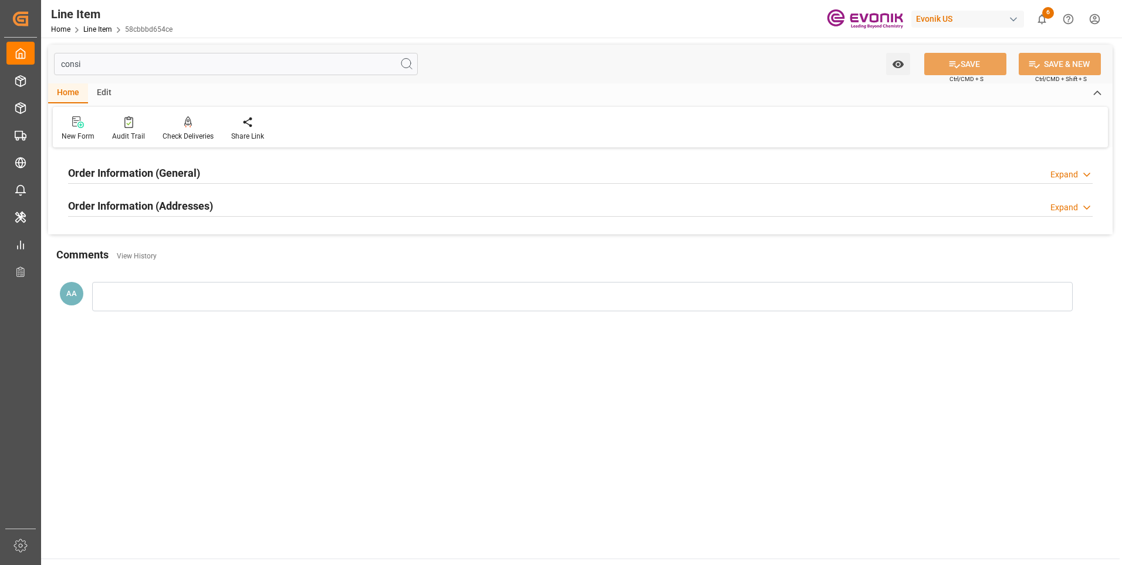
click at [191, 206] on h2 "Order Information (Addresses)" at bounding box center [140, 206] width 145 height 16
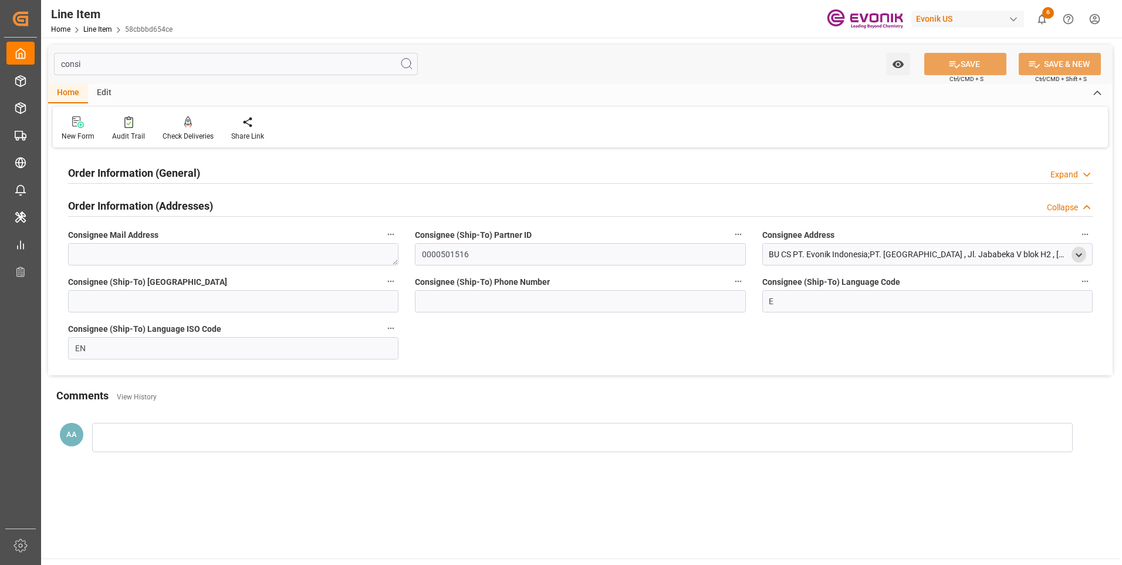
click at [1082, 252] on icon "open menu" at bounding box center [1079, 255] width 10 height 10
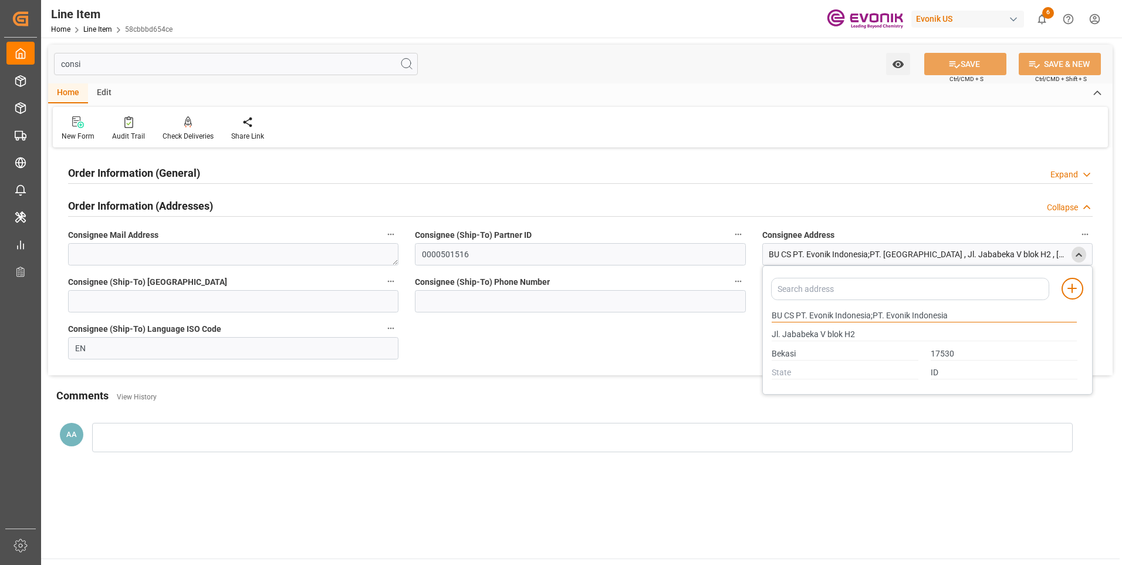
click at [819, 315] on input "BU CS PT. Evonik Indonesia;PT. Evonik Indonesia" at bounding box center [924, 315] width 305 height 13
click at [773, 316] on input "BU CS PT. Evonik Indonesia;PT. Evonik Indonesia" at bounding box center [924, 315] width 305 height 13
drag, startPoint x: 773, startPoint y: 316, endPoint x: 806, endPoint y: 314, distance: 33.5
click at [806, 314] on input "BU CS PT. Evonik Indonesia;PT. Evonik Indonesia" at bounding box center [924, 315] width 305 height 13
click at [784, 354] on input "Bekasi" at bounding box center [845, 354] width 147 height 13
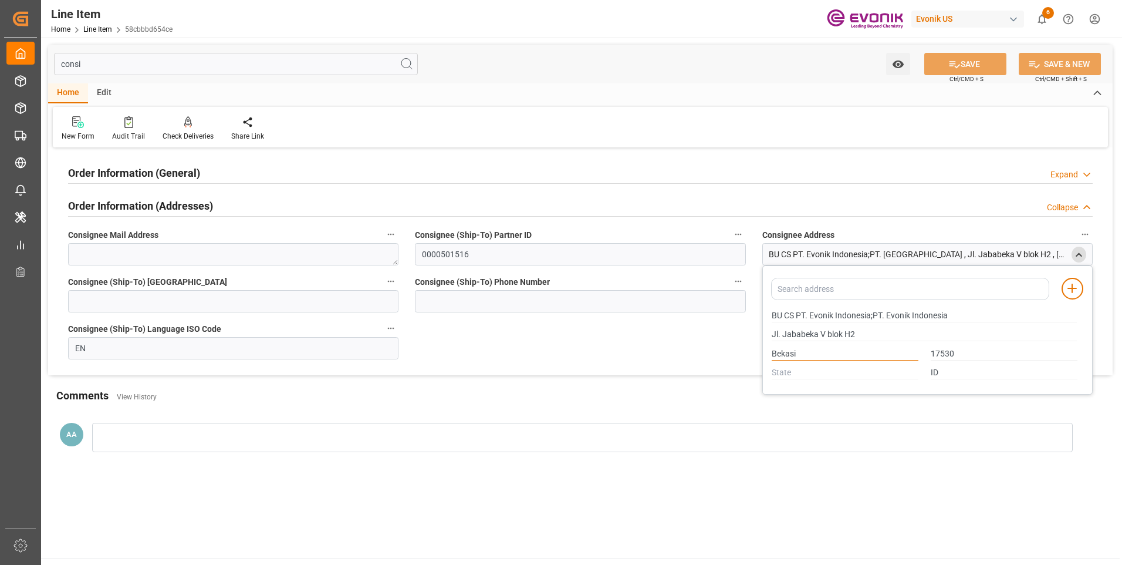
click at [784, 354] on input "Bekasi" at bounding box center [845, 354] width 147 height 13
